Goal: Transaction & Acquisition: Subscribe to service/newsletter

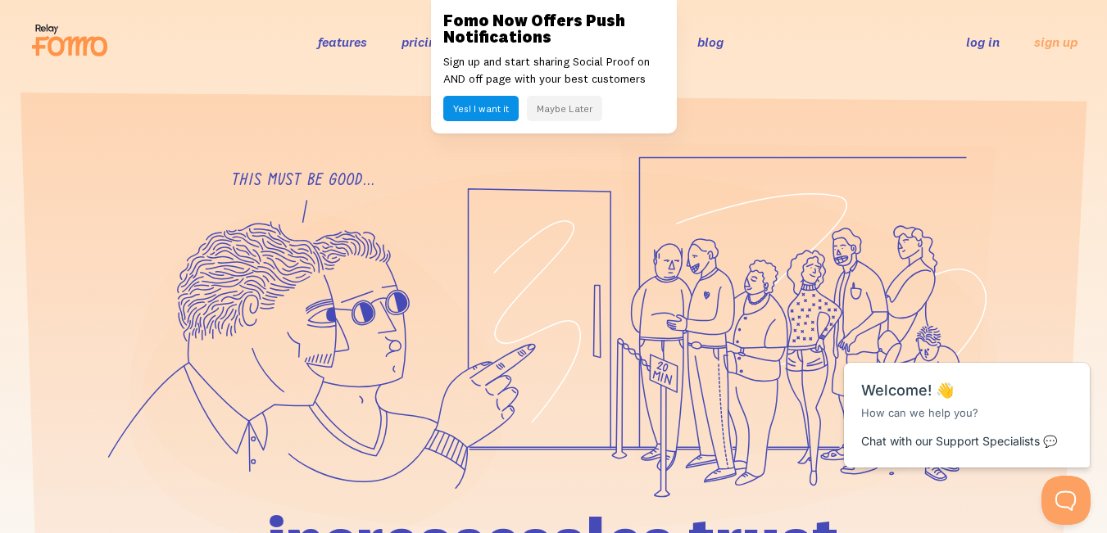
click at [569, 107] on button "Maybe Later" at bounding box center [564, 108] width 75 height 25
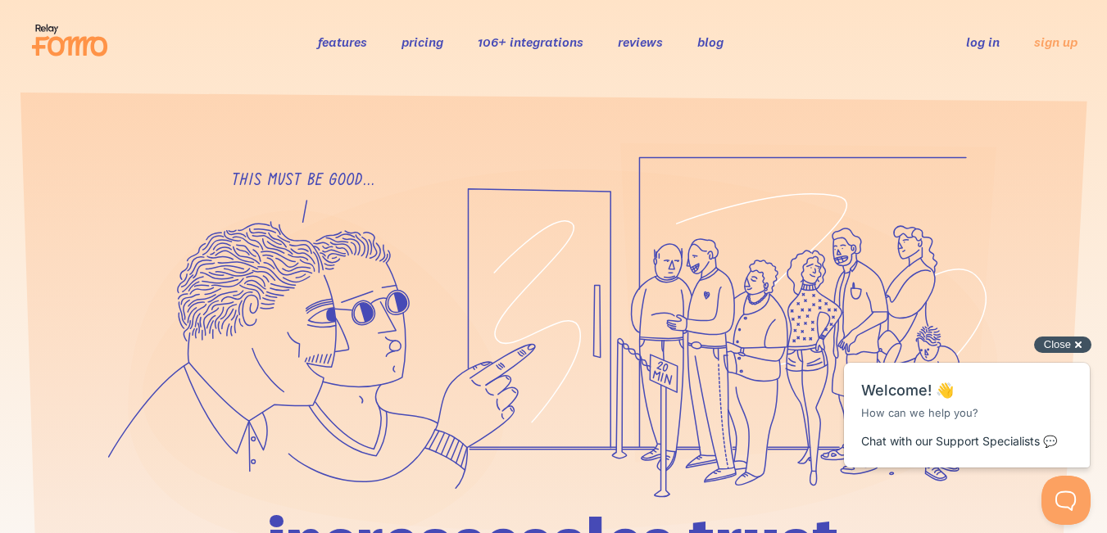
click at [1061, 344] on span "Close" at bounding box center [1057, 344] width 27 height 12
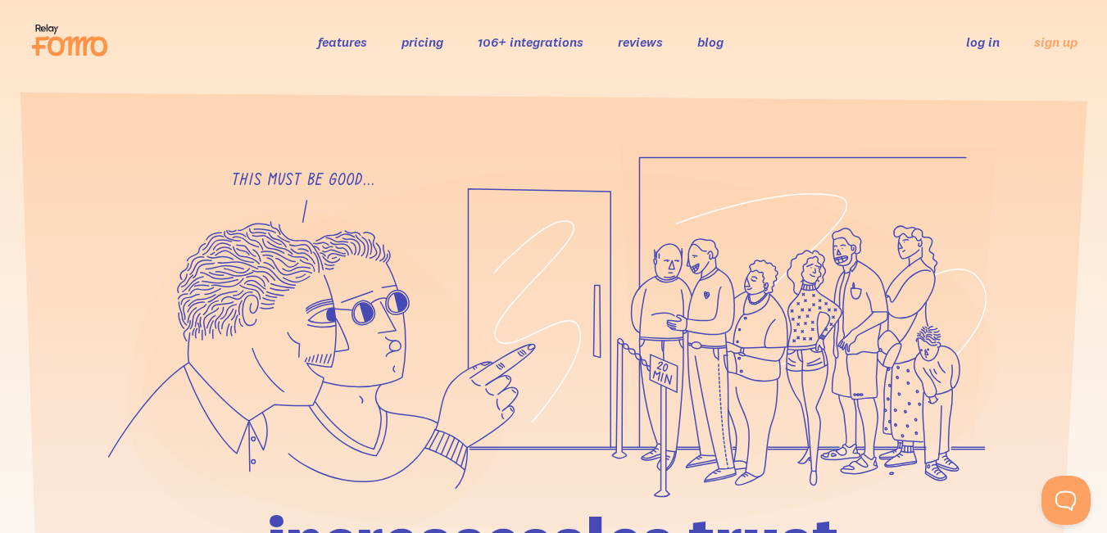
click at [428, 35] on link "pricing" at bounding box center [423, 42] width 42 height 16
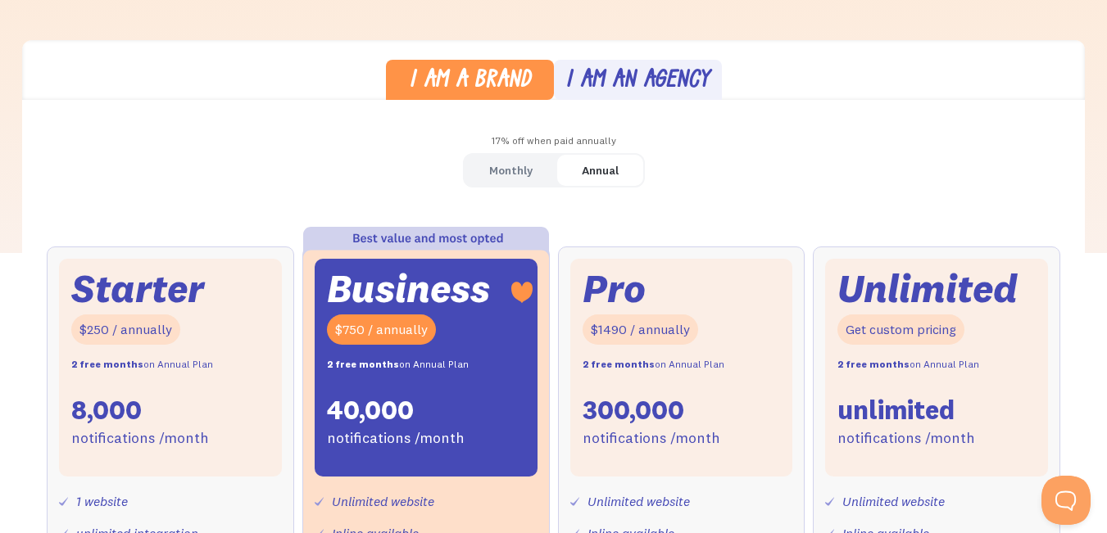
click at [0, 243] on div "I am a brand I am an agency 17% off when paid annually Monthly Annual Starter $…" at bounding box center [553, 473] width 1107 height 866
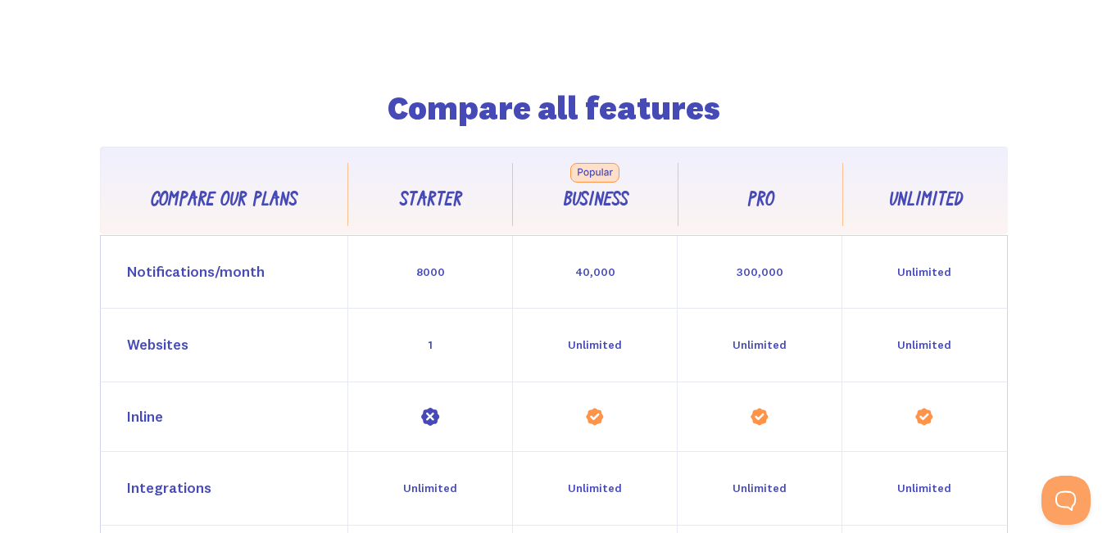
scroll to position [1321, 0]
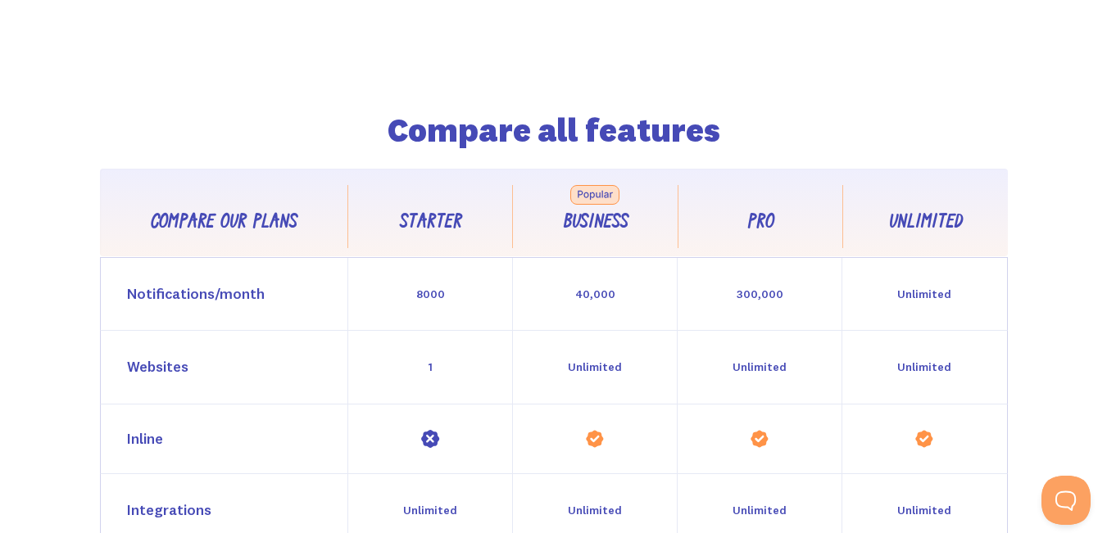
click at [138, 73] on div "Compare all features Compare our plans Starter Business Pro Unlimited Feature C…" at bounding box center [554, 445] width 996 height 901
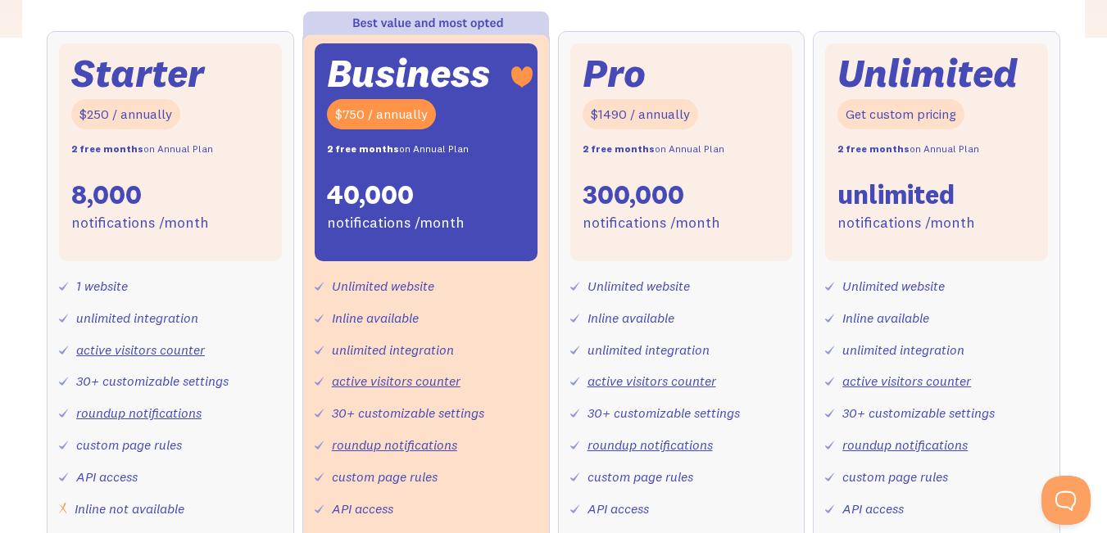
scroll to position [501, 0]
